Goal: Transaction & Acquisition: Purchase product/service

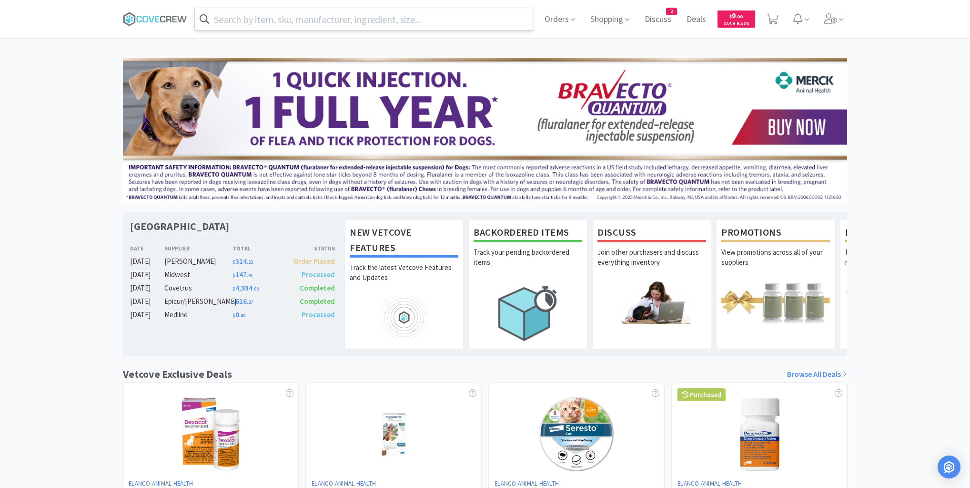
drag, startPoint x: 370, startPoint y: 15, endPoint x: 367, endPoint y: 27, distance: 11.9
click at [371, 17] on input "text" at bounding box center [364, 19] width 338 height 22
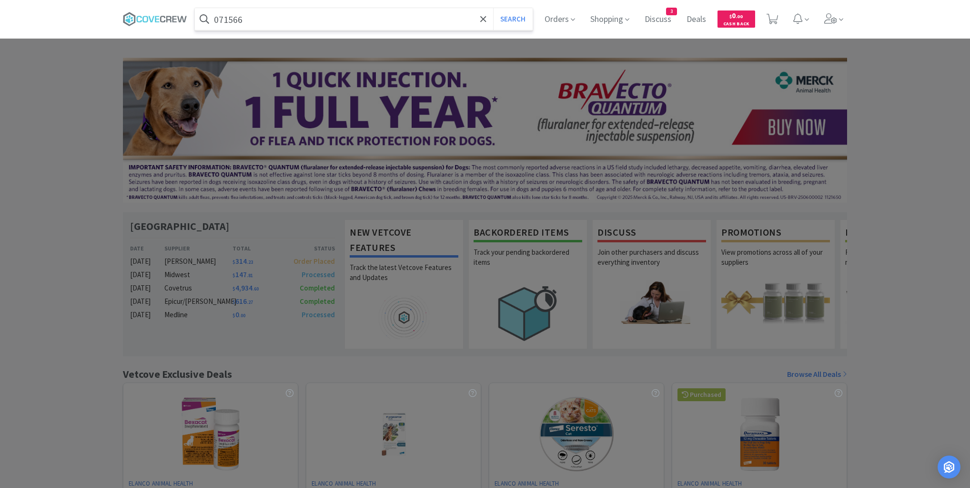
type input "071566"
click at [493, 8] on button "Search" at bounding box center [513, 19] width 40 height 22
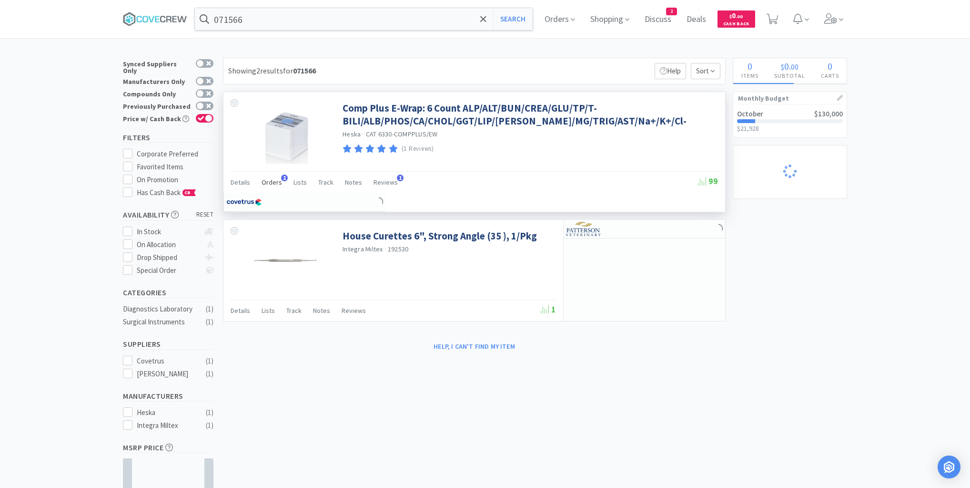
click at [275, 186] on span "Orders" at bounding box center [272, 182] width 20 height 9
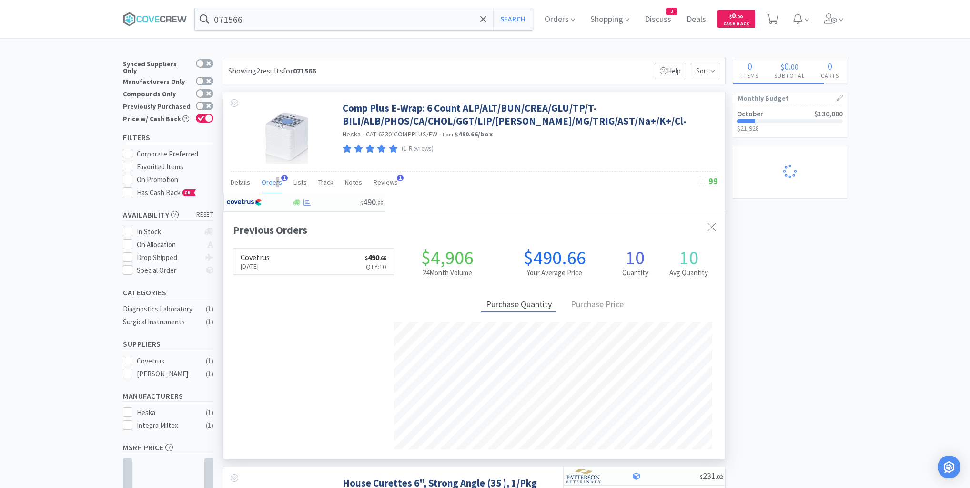
scroll to position [246, 502]
click at [821, 268] on div "× Filter Results Synced Suppliers Only Manufacturers Only Compounds Only Previo…" at bounding box center [485, 329] width 724 height 543
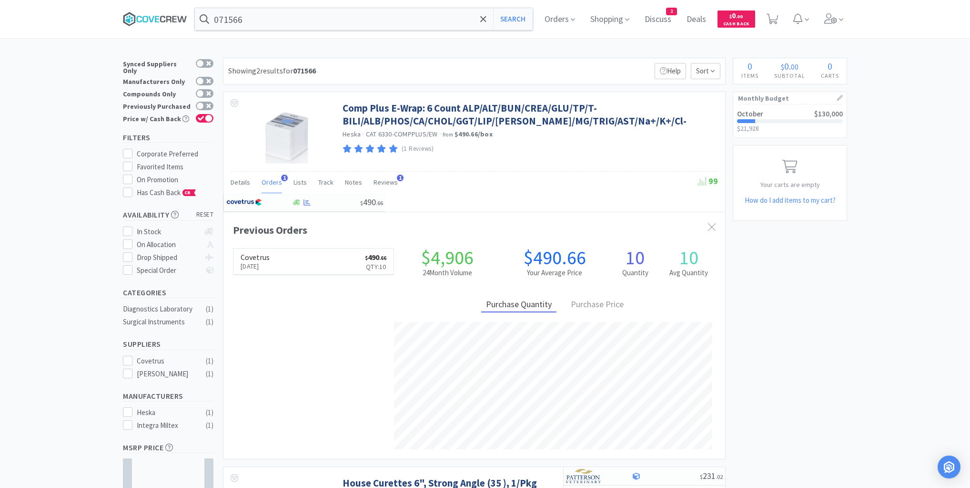
click at [168, 16] on icon at bounding box center [155, 19] width 64 height 14
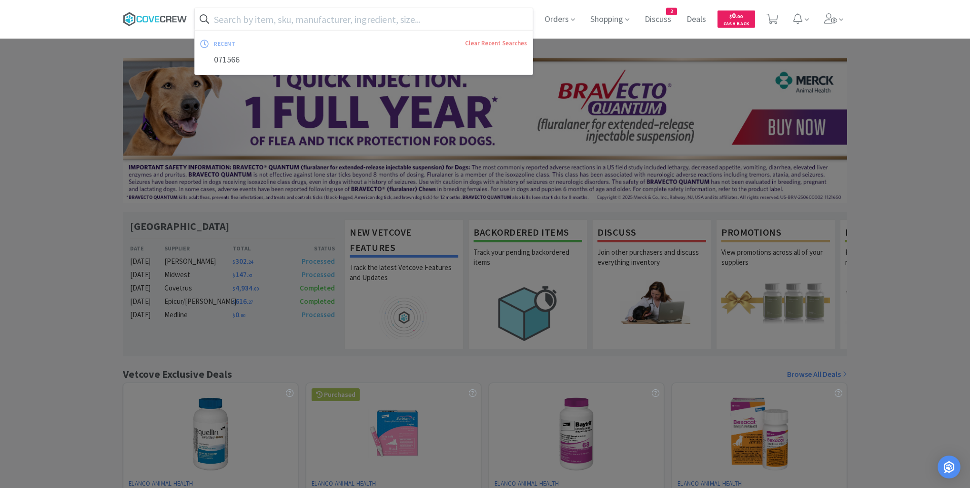
click at [162, 18] on icon at bounding box center [155, 19] width 64 height 14
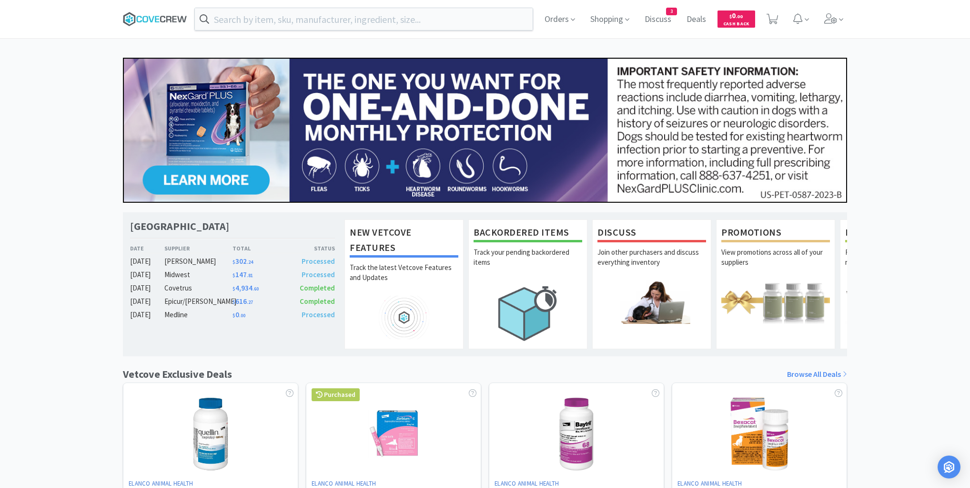
click at [162, 16] on icon at bounding box center [162, 19] width 5 height 7
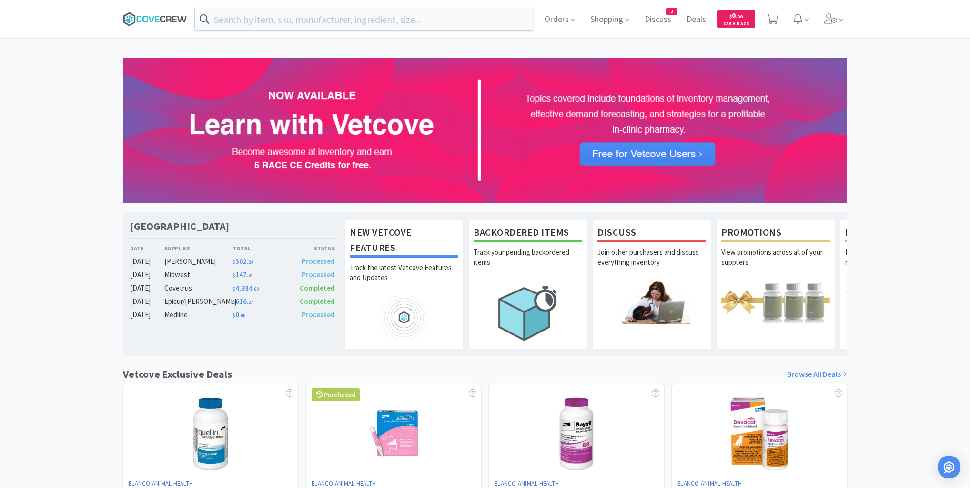
click at [164, 12] on icon at bounding box center [155, 19] width 64 height 14
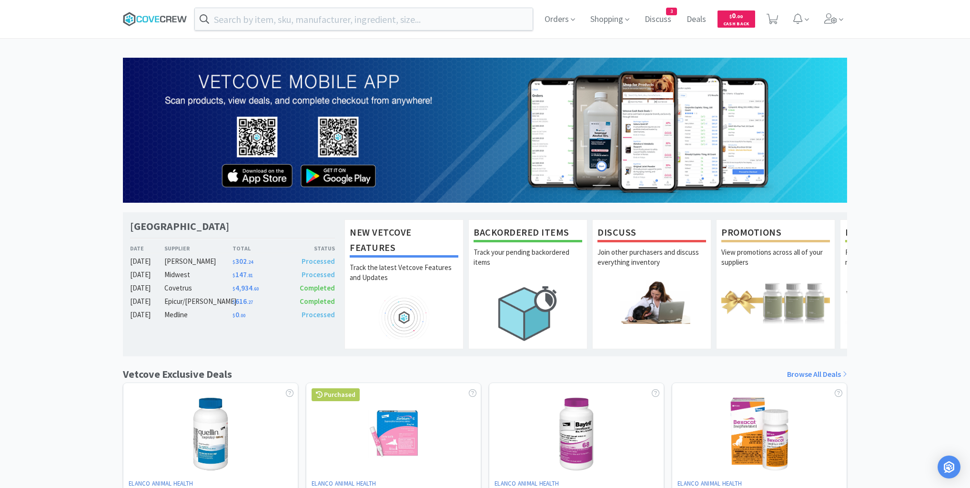
click at [164, 17] on icon at bounding box center [162, 19] width 5 height 7
